Goal: Task Accomplishment & Management: Complete application form

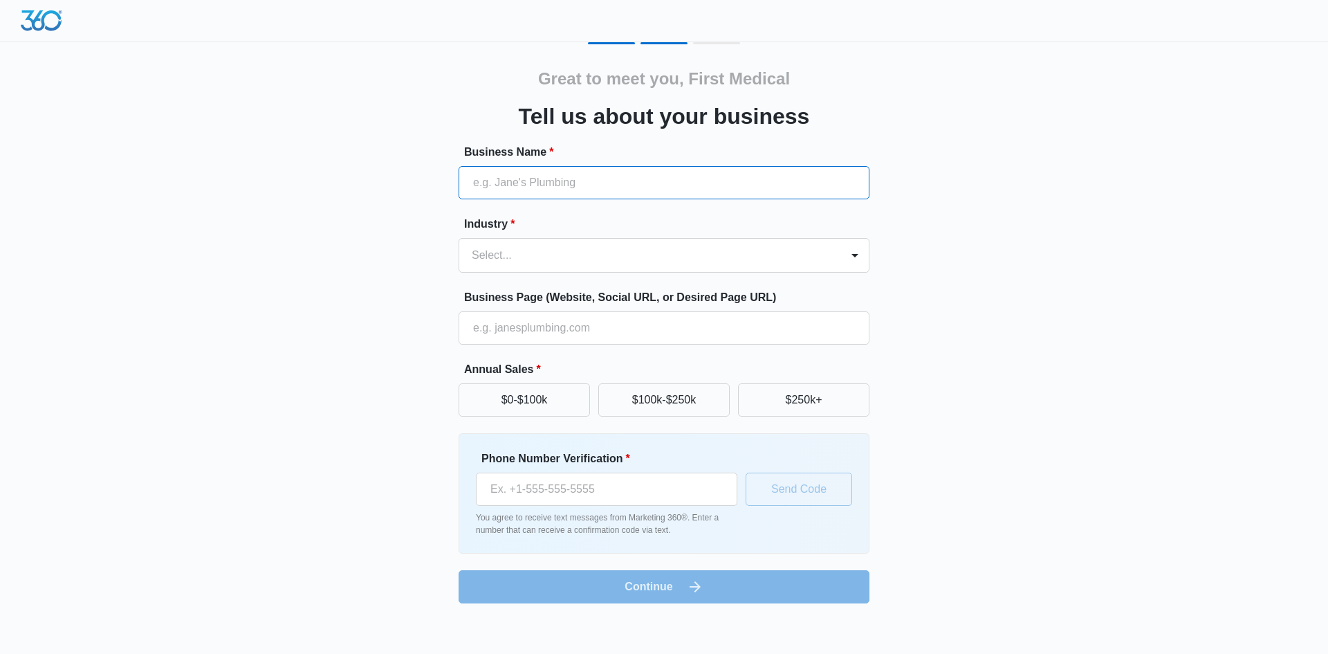
click at [621, 180] on input "Business Name *" at bounding box center [664, 182] width 411 height 33
paste input "First Medical Associates"
type input "First Medical Associates"
click at [743, 249] on div at bounding box center [647, 255] width 351 height 19
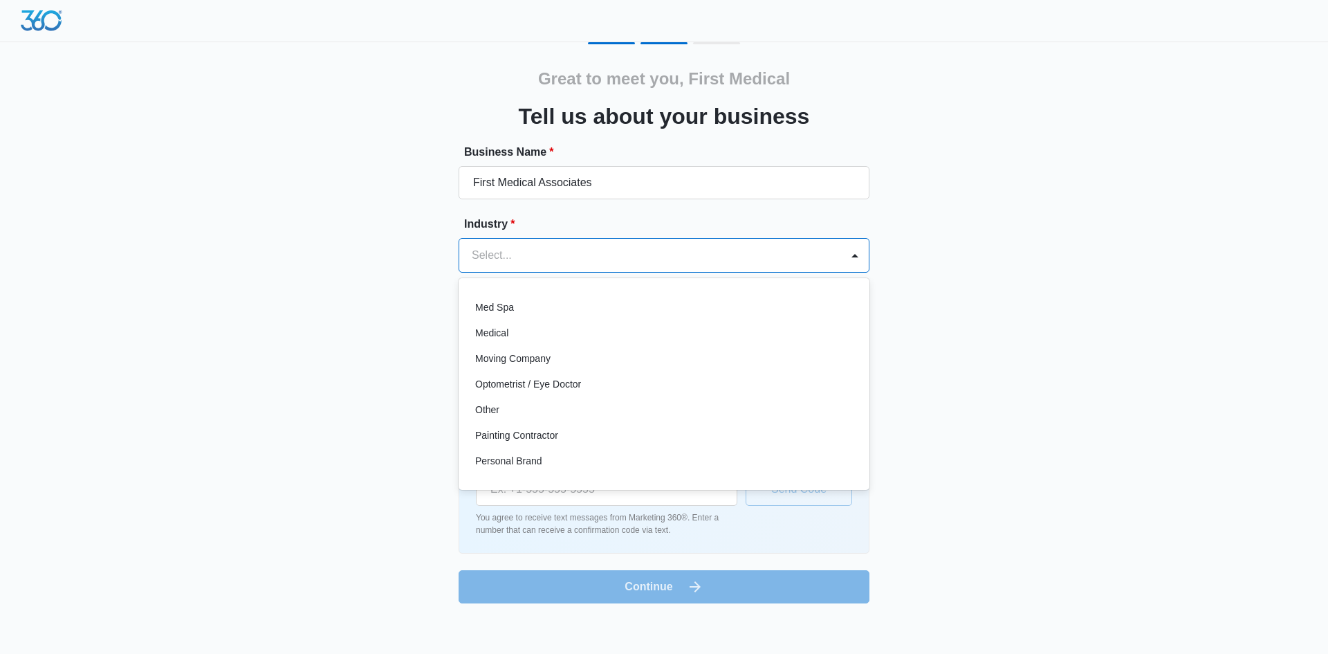
scroll to position [738, 0]
click at [501, 391] on div "Other" at bounding box center [662, 385] width 375 height 15
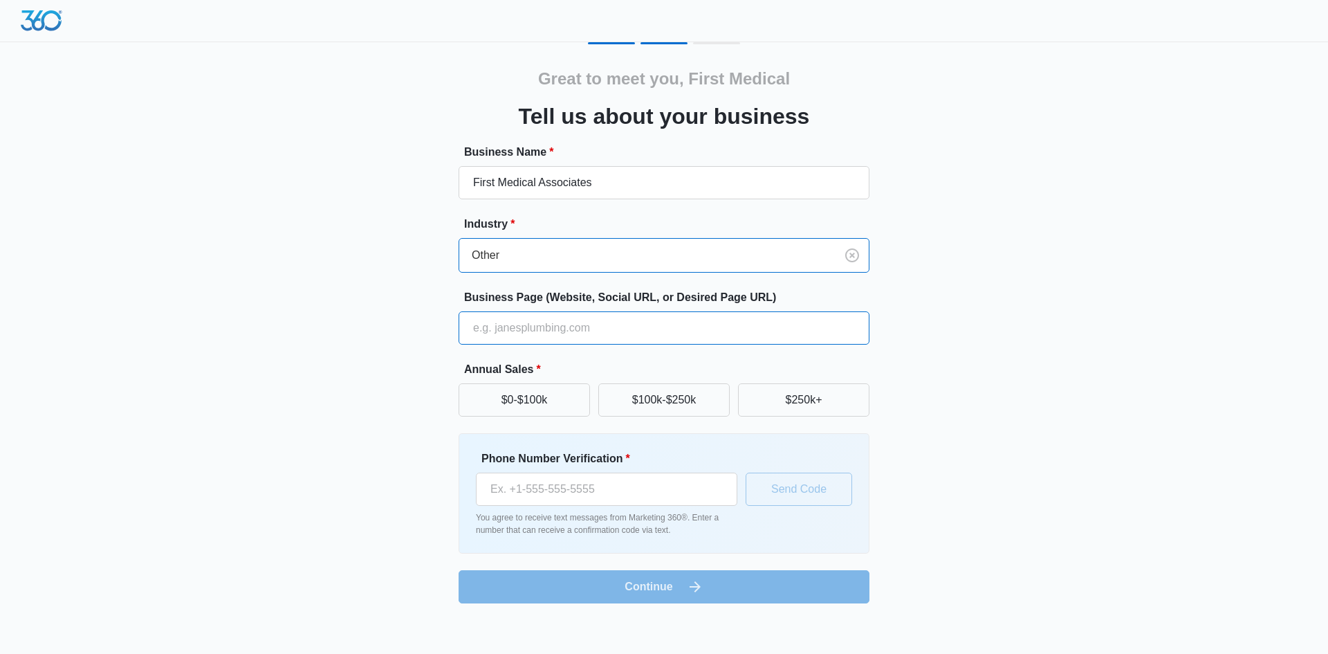
click at [538, 321] on input "Business Page (Website, Social URL, or Desired Page URL)" at bounding box center [664, 327] width 411 height 33
paste input "First Medical Associates"
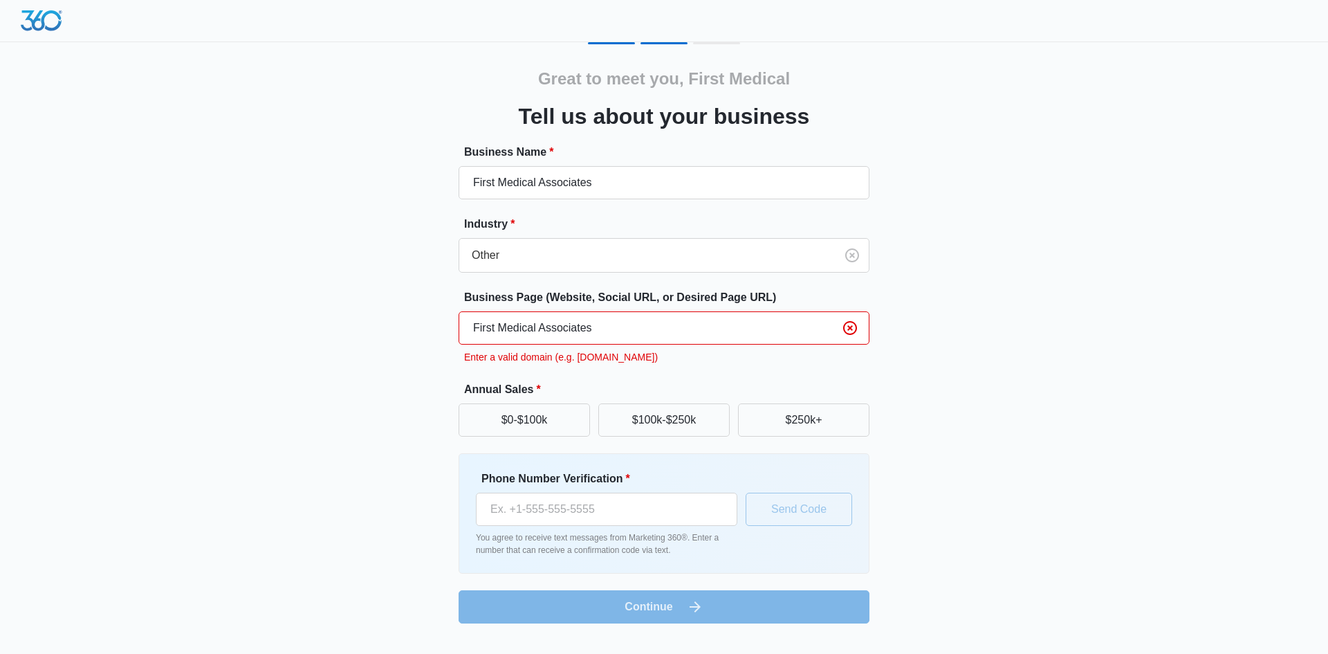
type input "First Medical Associates"
click at [381, 380] on div "Great to meet you, First Medical Tell us about your business Business Name * Fi…" at bounding box center [664, 332] width 830 height 581
drag, startPoint x: 510, startPoint y: 327, endPoint x: 416, endPoint y: 331, distance: 93.5
click at [416, 331] on div "Great to meet you, First Medical Tell us about your business Business Name * Fi…" at bounding box center [664, 332] width 830 height 581
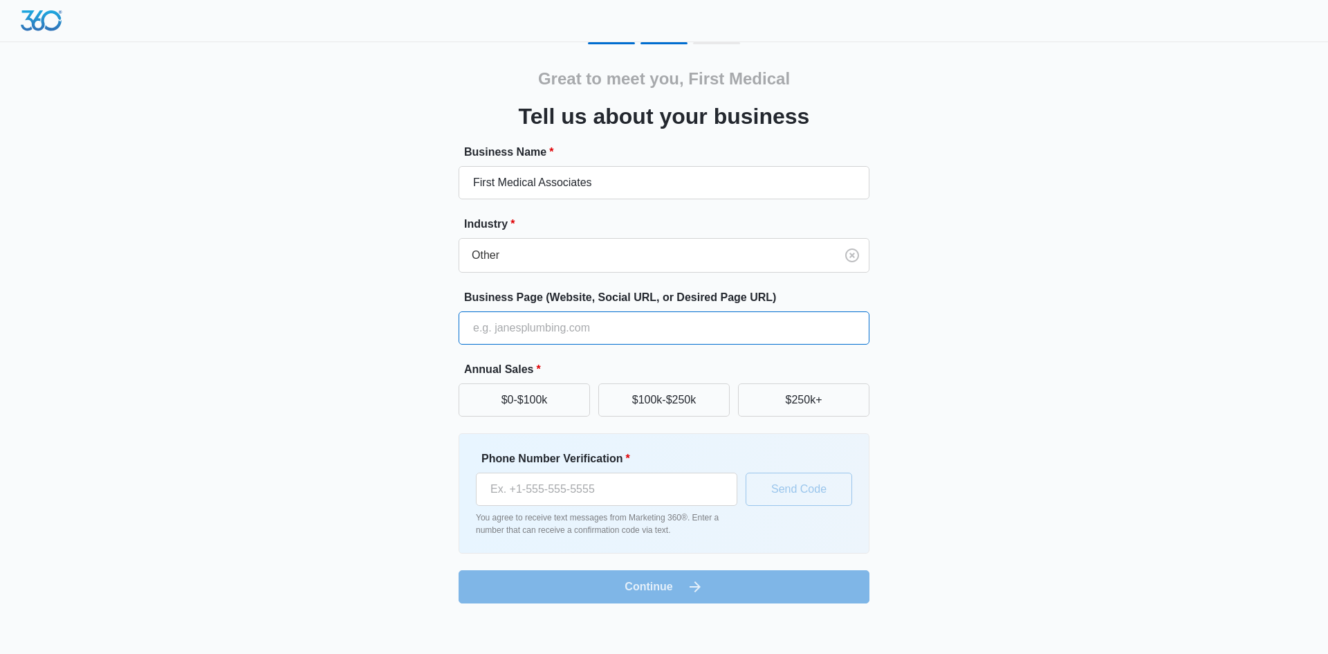
paste input "https://drsfirst.com/location/nottingham/"
drag, startPoint x: 564, startPoint y: 328, endPoint x: 771, endPoint y: 328, distance: 206.2
click at [771, 328] on input "https://drsfirst.com/location/nottingham/" at bounding box center [664, 327] width 411 height 33
type input "https://drsfirst.com"
click at [555, 405] on button "$0-$100k" at bounding box center [524, 399] width 131 height 33
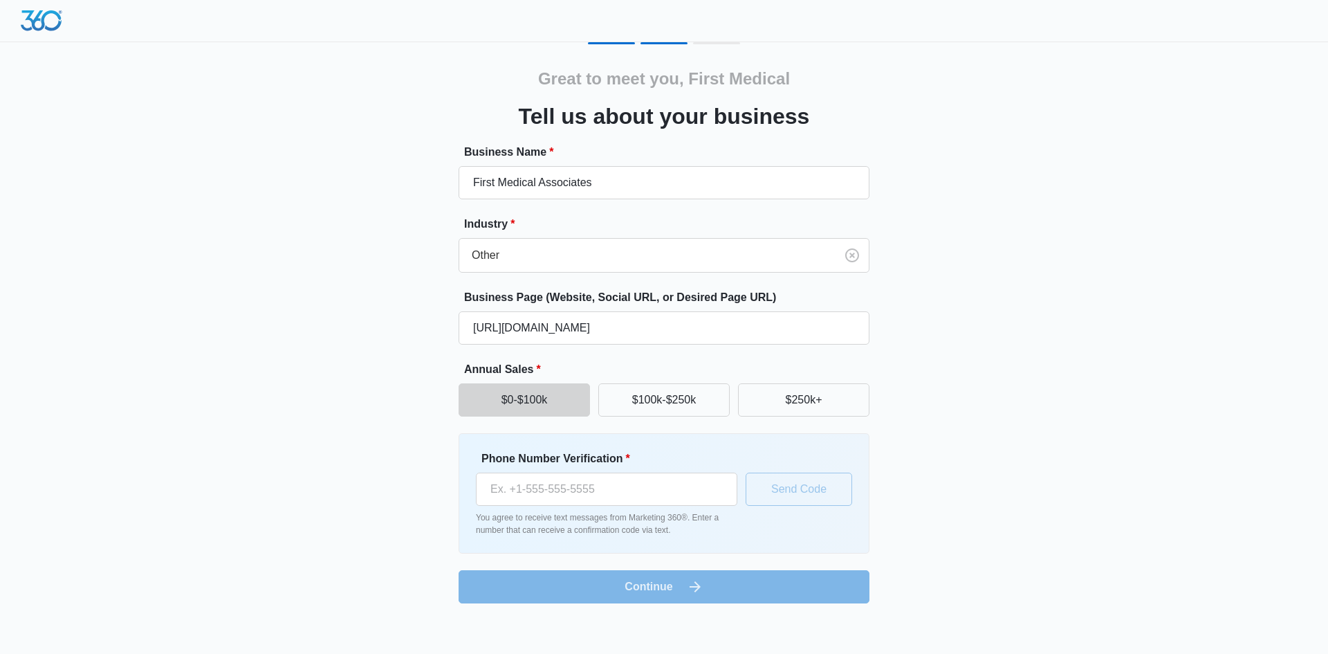
click at [656, 587] on form "Business Name * First Medical Associates Industry * Other Business Page (Websit…" at bounding box center [664, 373] width 411 height 459
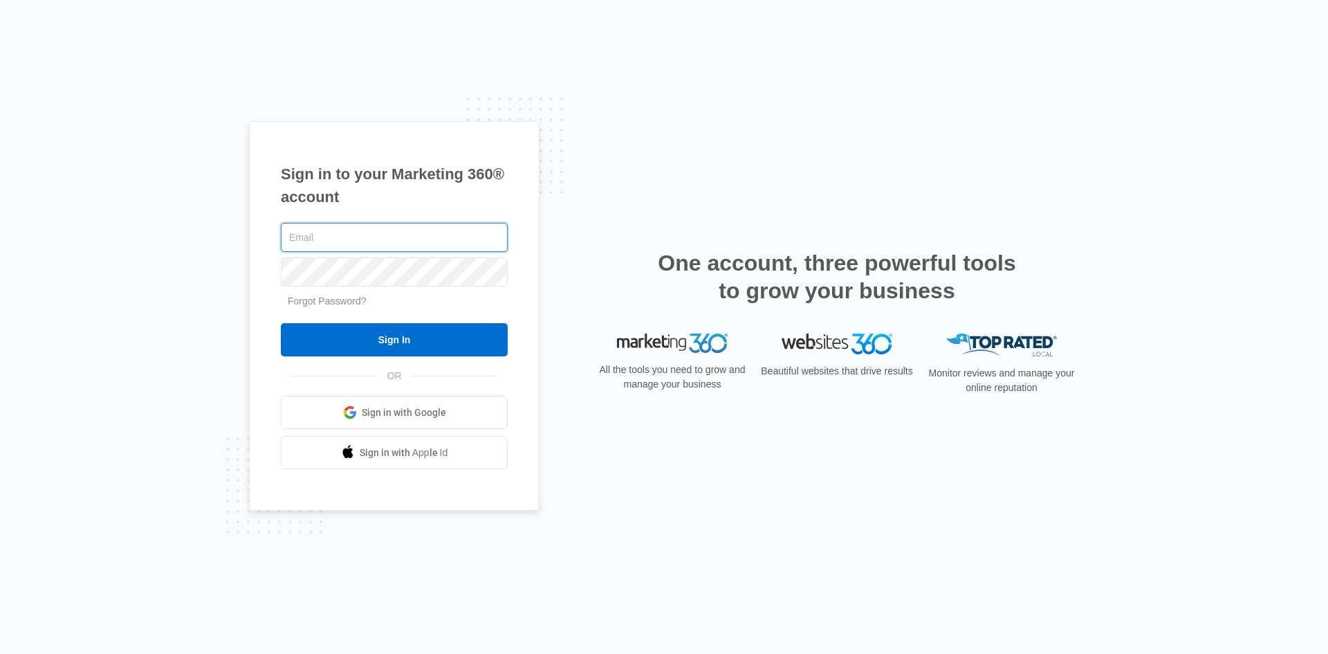
click at [351, 238] on input "text" at bounding box center [394, 237] width 227 height 29
paste input "drsfirst7@gmail.com"
type input "drsfirst7@gmail.com"
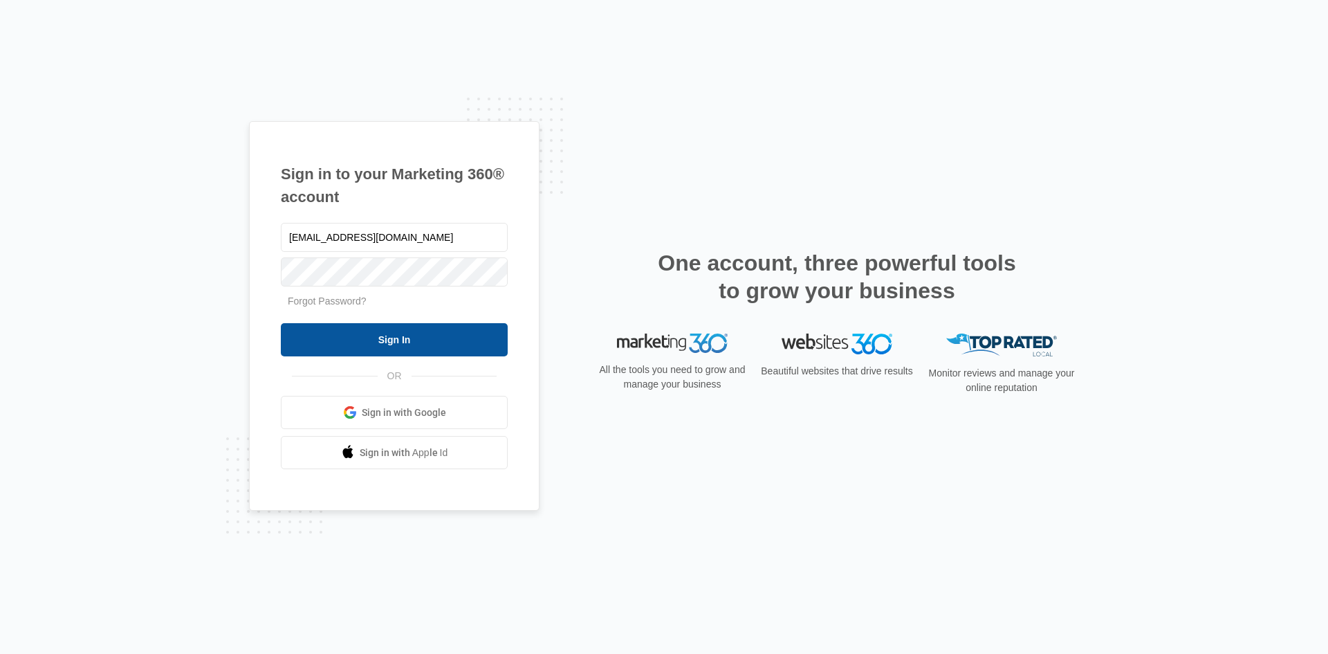
click at [368, 329] on input "Sign In" at bounding box center [394, 339] width 227 height 33
